Goal: Transaction & Acquisition: Purchase product/service

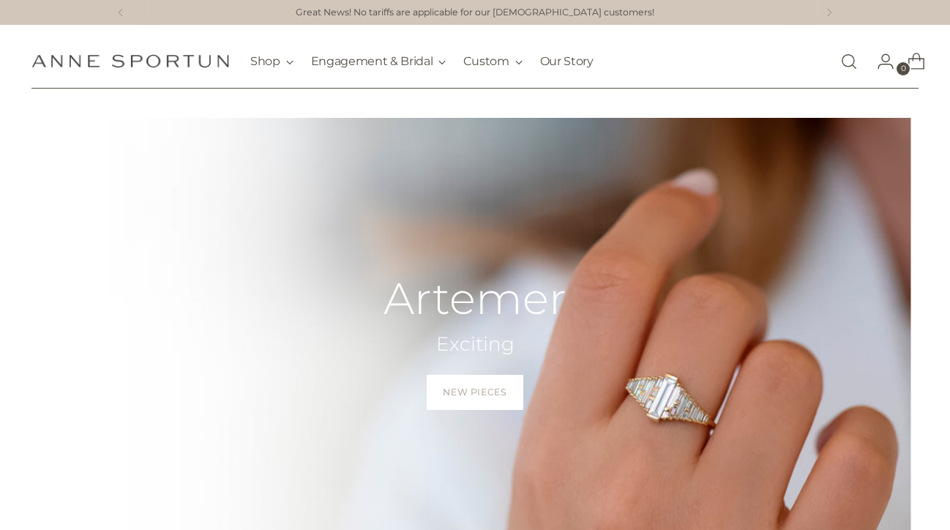
click at [848, 62] on icon "Open search modal" at bounding box center [849, 61] width 16 height 16
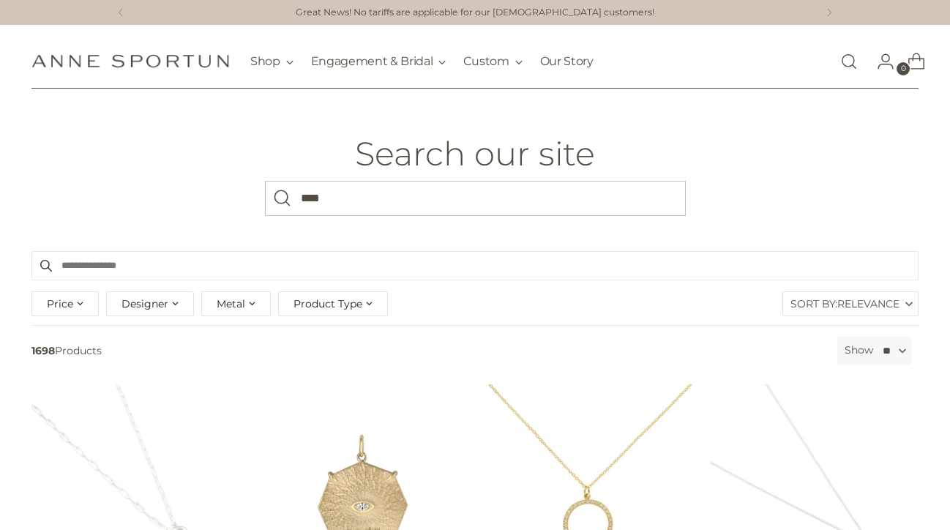
type input "****"
click at [282, 198] on button "Search" at bounding box center [282, 198] width 35 height 35
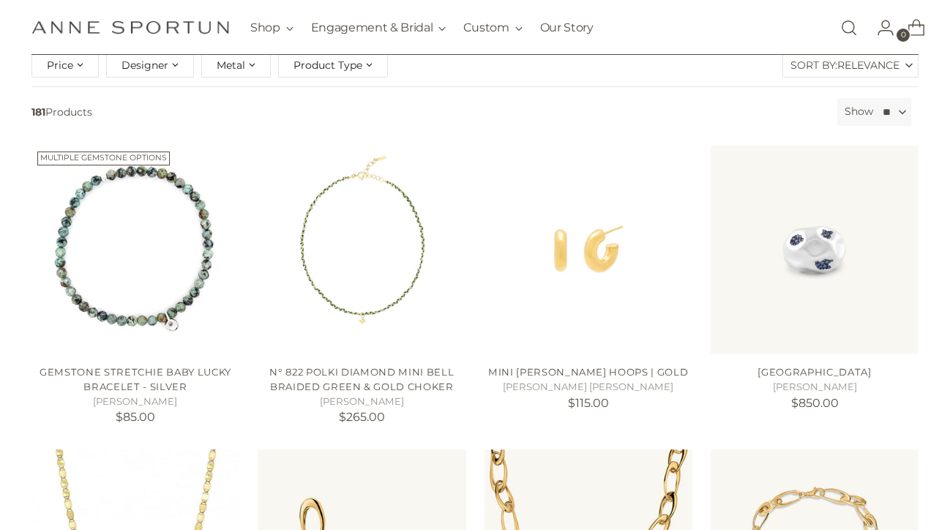
scroll to position [250, 0]
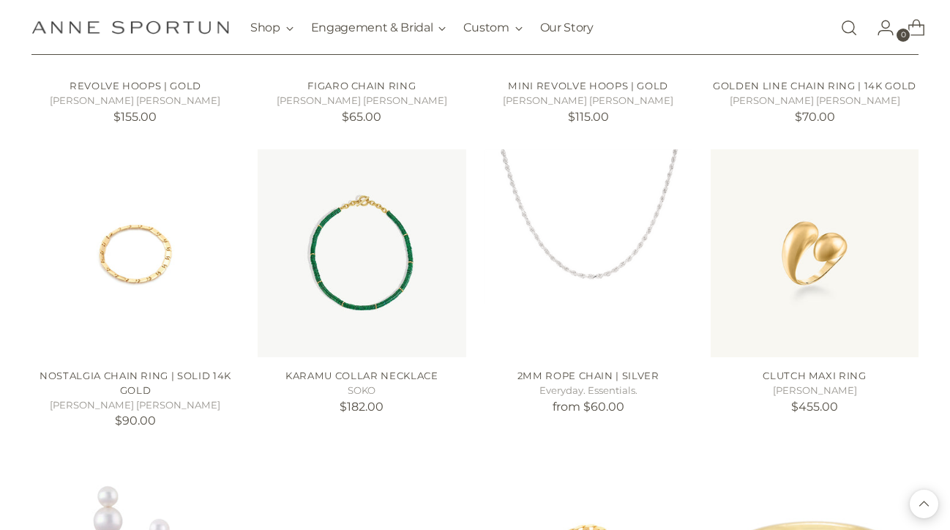
scroll to position [1743, 0]
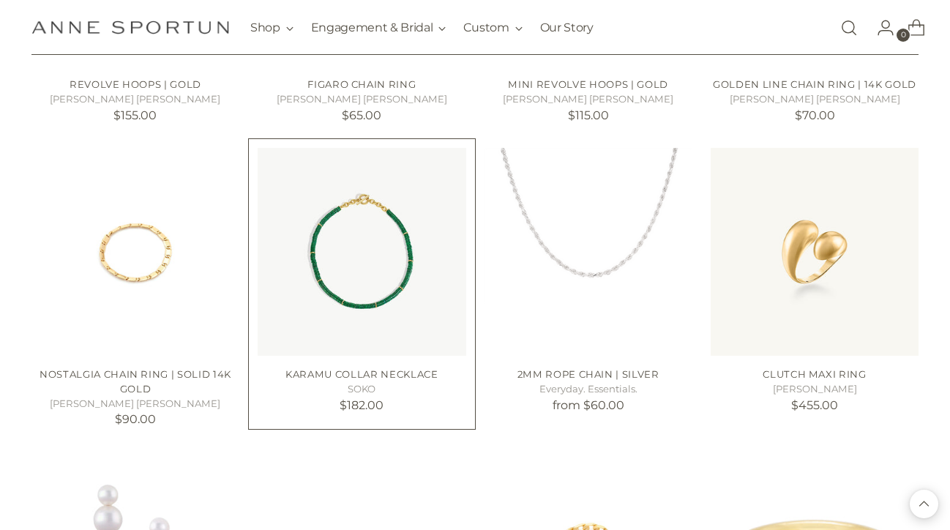
click at [0, 0] on img "Karamu Collar Necklace" at bounding box center [0, 0] width 0 height 0
